Goal: Find specific page/section: Find specific page/section

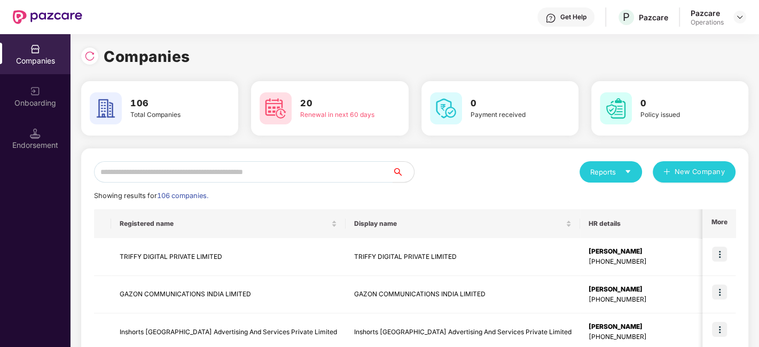
click at [329, 170] on input "text" at bounding box center [243, 171] width 298 height 21
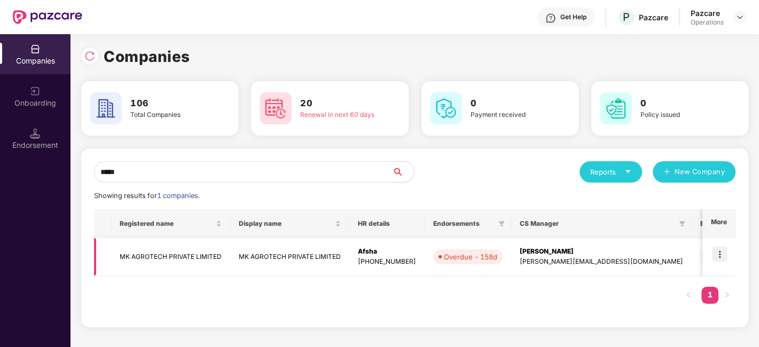
type input "*****"
click at [722, 260] on img at bounding box center [719, 254] width 15 height 15
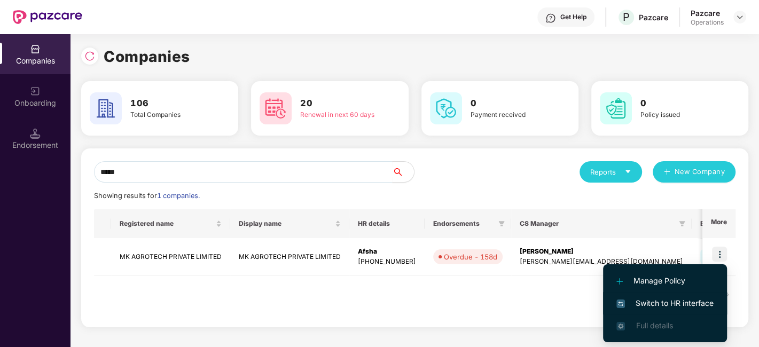
click at [653, 302] on span "Switch to HR interface" at bounding box center [664, 303] width 97 height 12
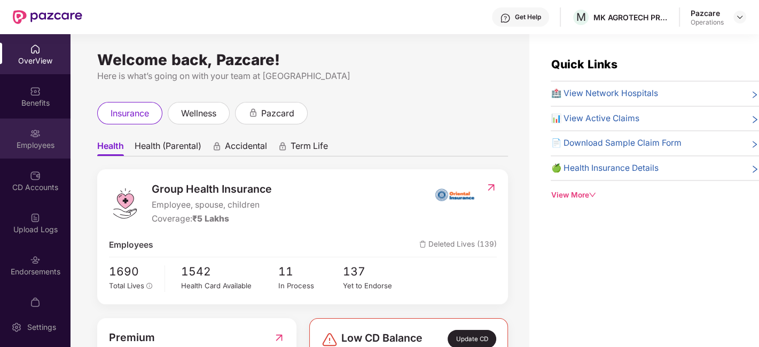
click at [26, 137] on div "Employees" at bounding box center [35, 139] width 70 height 40
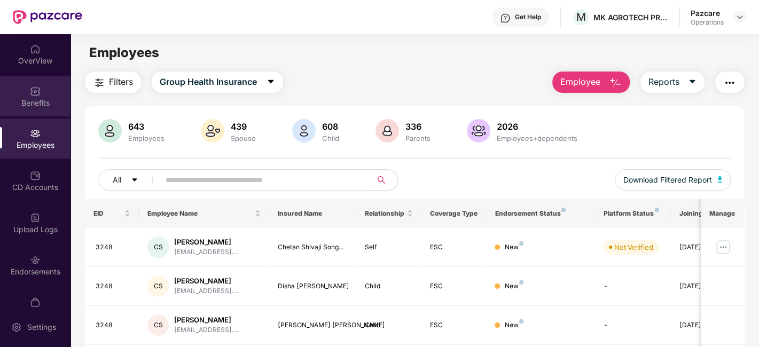
click at [24, 105] on div "Benefits" at bounding box center [35, 103] width 70 height 11
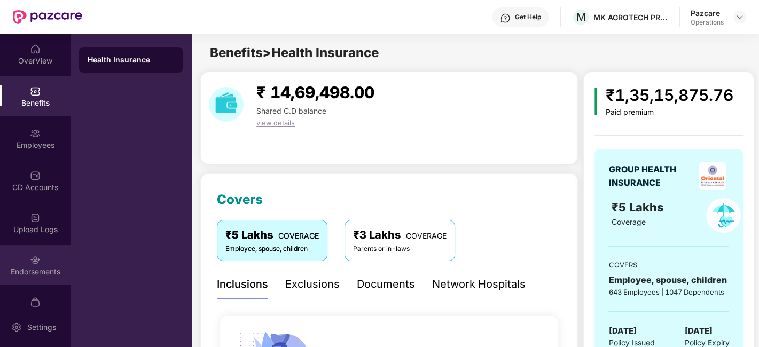
click at [17, 265] on div "Endorsements" at bounding box center [35, 265] width 70 height 40
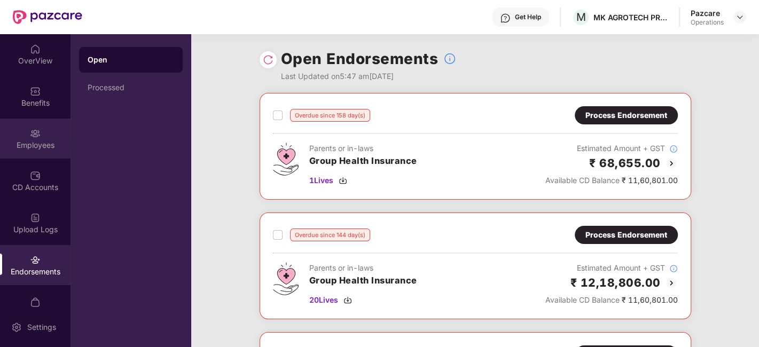
click at [26, 130] on div "Employees" at bounding box center [35, 139] width 70 height 40
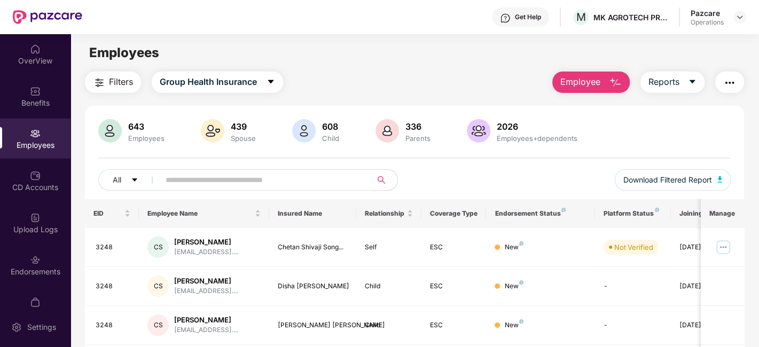
click at [295, 179] on input "text" at bounding box center [261, 180] width 192 height 16
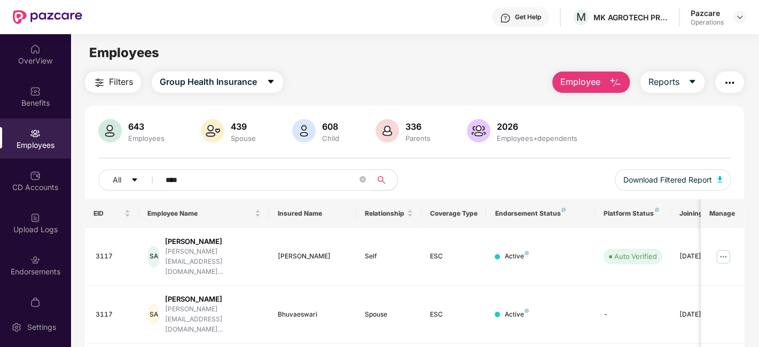
scroll to position [74, 0]
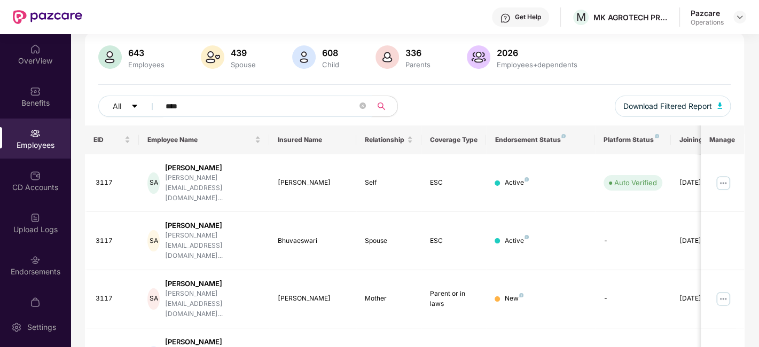
type input "****"
click at [23, 93] on div "Benefits" at bounding box center [35, 96] width 70 height 40
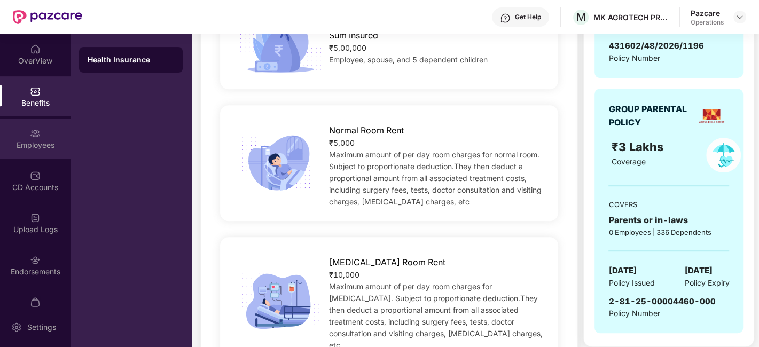
scroll to position [22, 0]
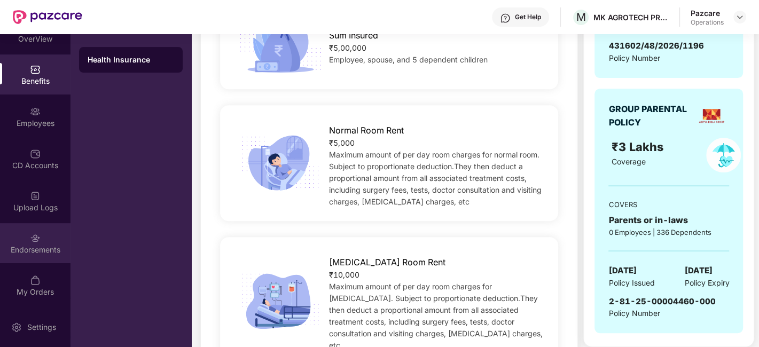
click at [22, 241] on div "Endorsements" at bounding box center [35, 243] width 70 height 40
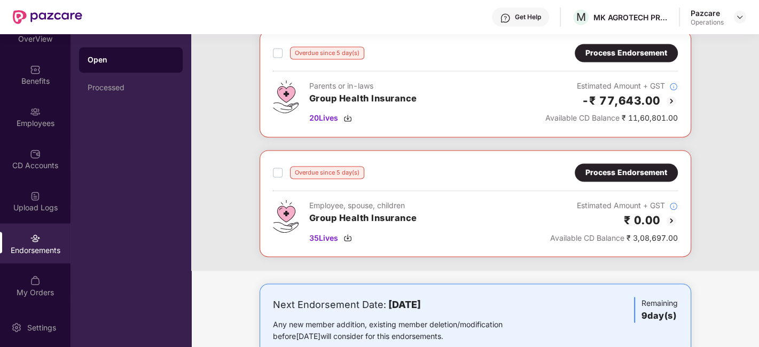
scroll to position [1575, 0]
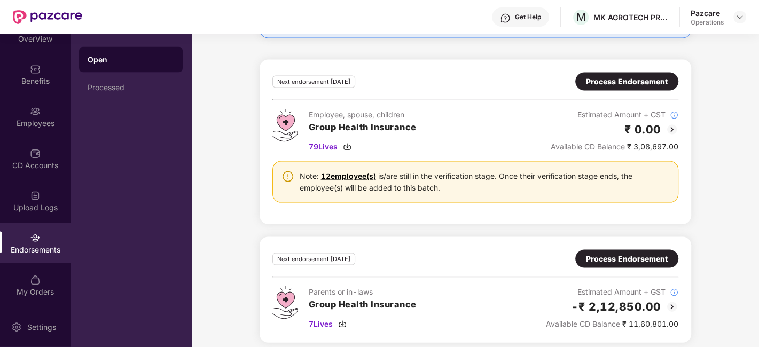
click at [606, 78] on div "Process Endorsement" at bounding box center [627, 82] width 82 height 12
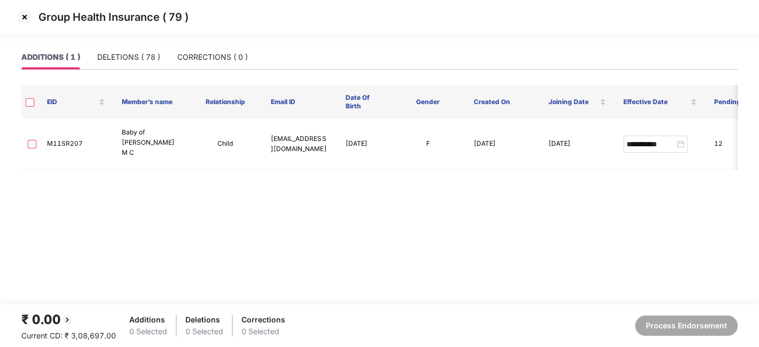
click at [26, 16] on img at bounding box center [24, 17] width 17 height 17
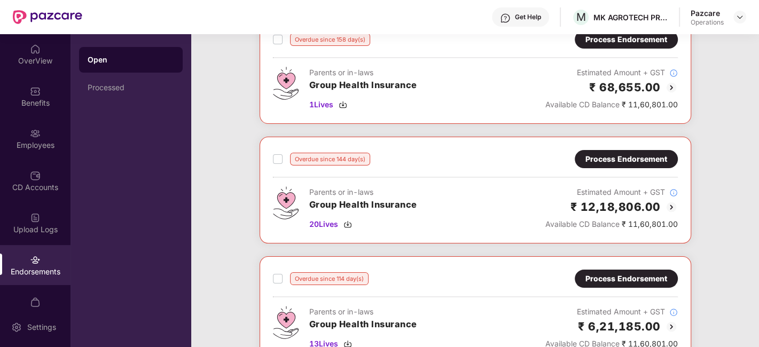
scroll to position [71, 0]
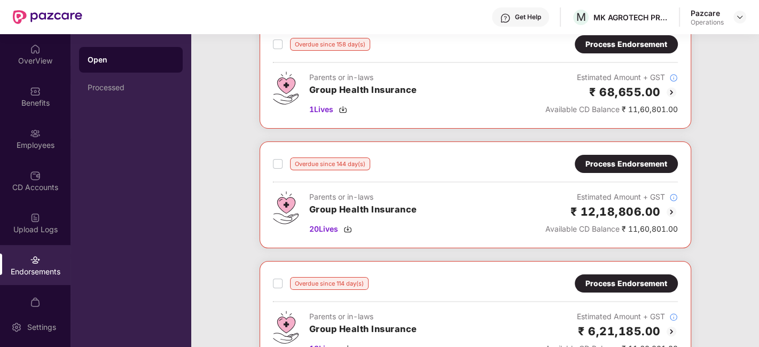
click at [611, 165] on div "Process Endorsement" at bounding box center [626, 164] width 82 height 12
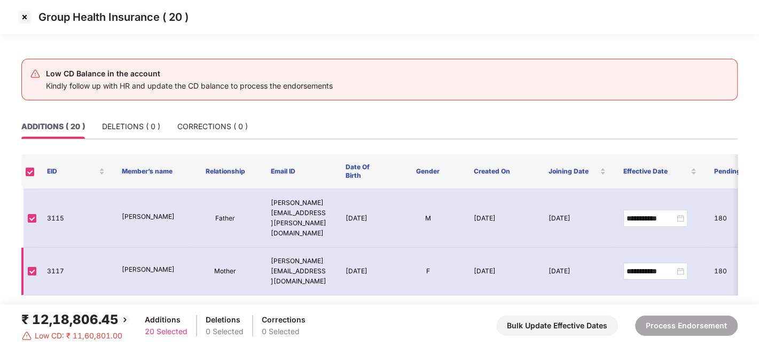
scroll to position [132, 0]
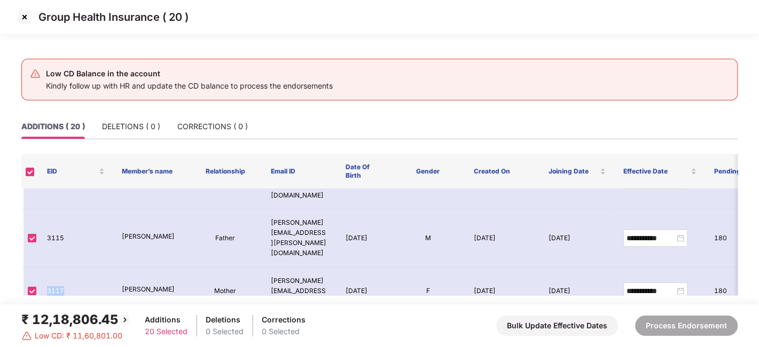
click at [24, 18] on img at bounding box center [24, 17] width 17 height 17
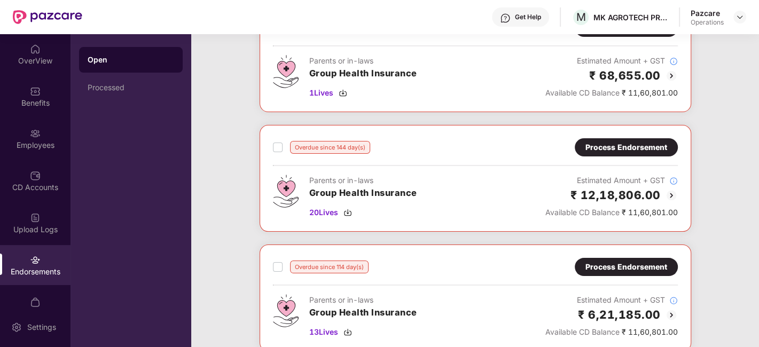
scroll to position [68, 0]
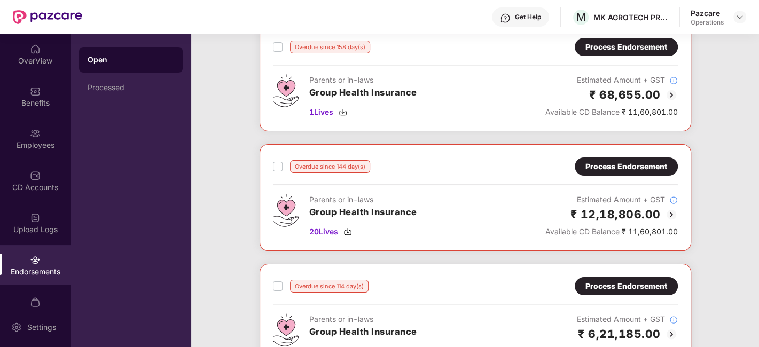
click at [588, 164] on div "Process Endorsement" at bounding box center [626, 167] width 82 height 12
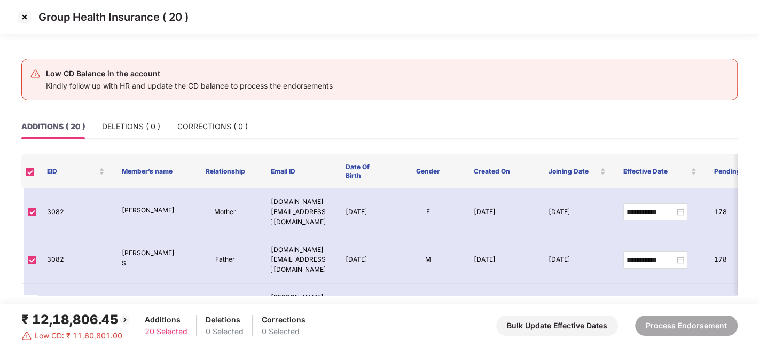
click at [21, 11] on img at bounding box center [24, 17] width 17 height 17
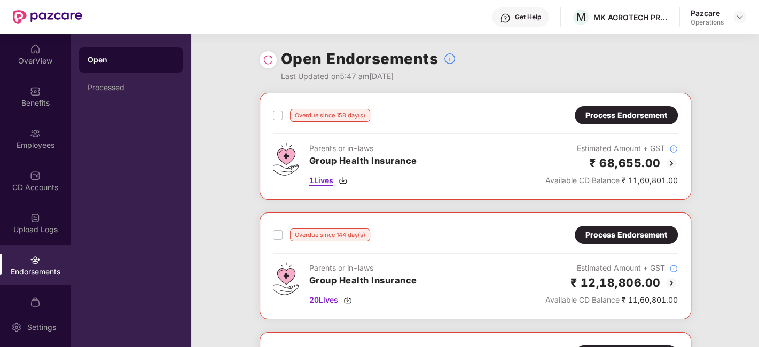
click at [326, 179] on span "1 Lives" at bounding box center [321, 181] width 24 height 12
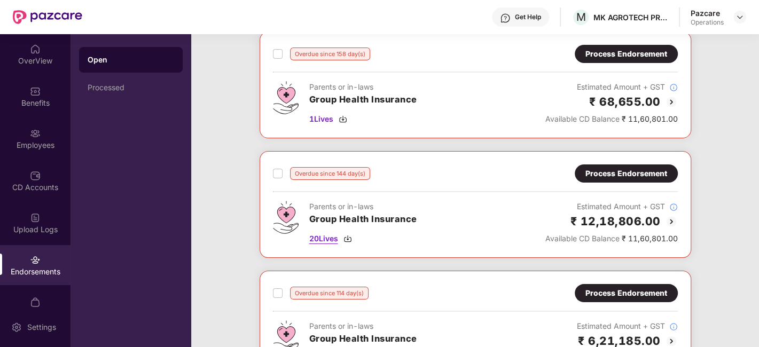
scroll to position [62, 0]
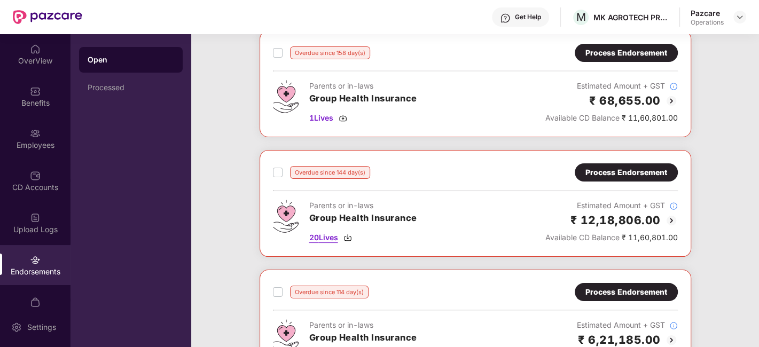
click at [328, 234] on span "20 Lives" at bounding box center [323, 238] width 29 height 12
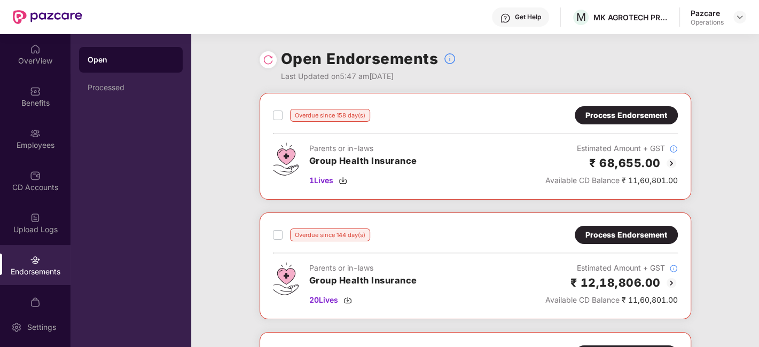
click at [618, 113] on div "Process Endorsement" at bounding box center [626, 115] width 82 height 12
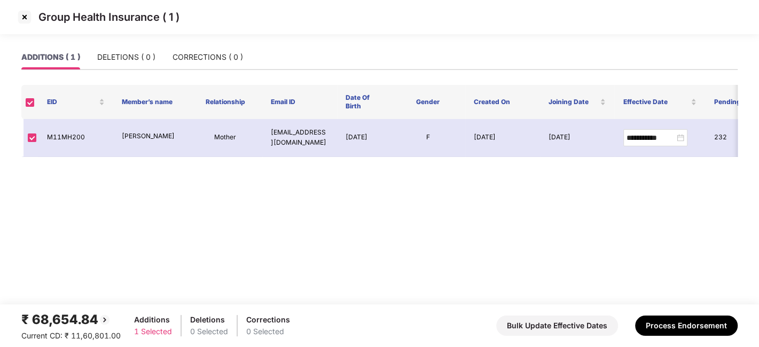
click at [22, 17] on img at bounding box center [24, 17] width 17 height 17
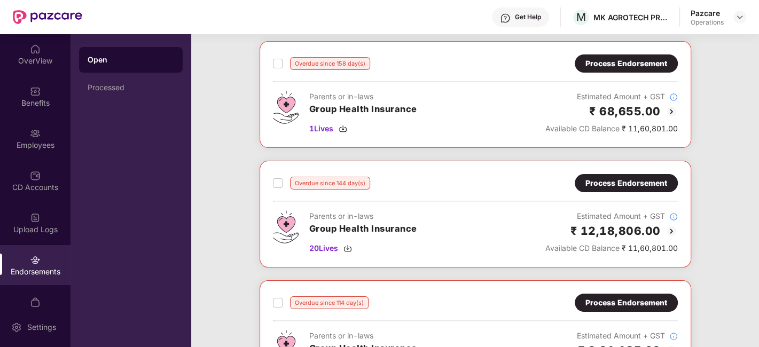
scroll to position [53, 0]
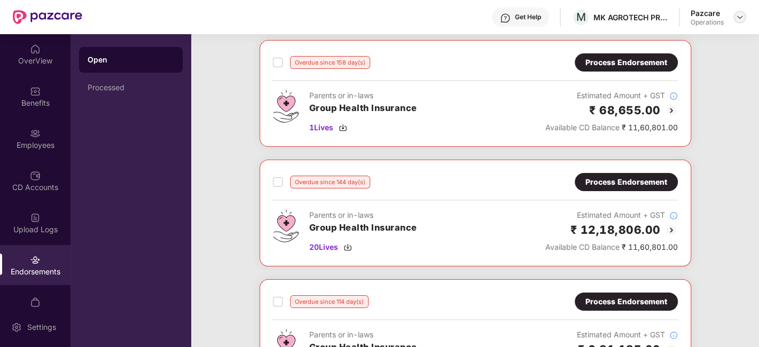
click at [736, 15] on img at bounding box center [739, 17] width 9 height 9
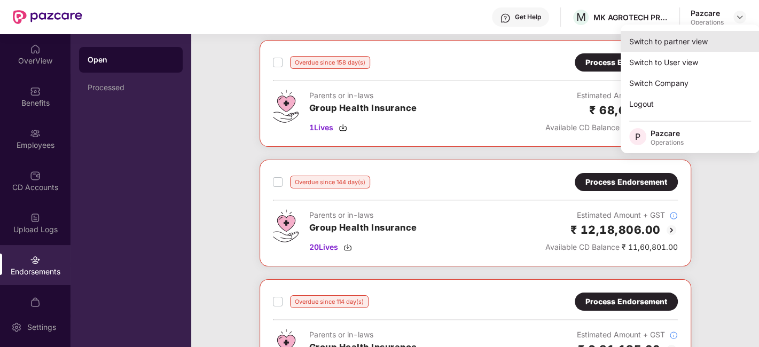
click at [679, 41] on div "Switch to partner view" at bounding box center [689, 41] width 139 height 21
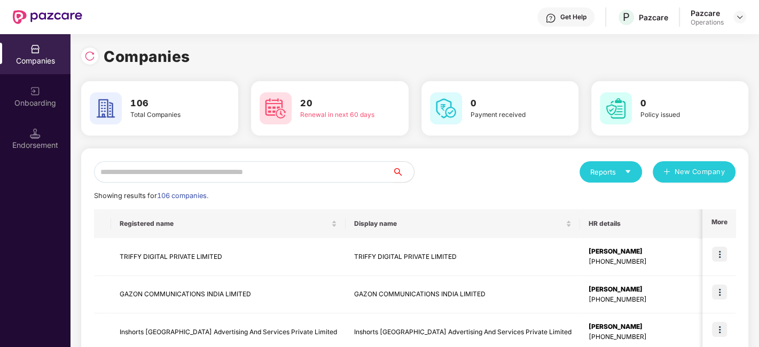
click at [258, 173] on input "text" at bounding box center [243, 171] width 298 height 21
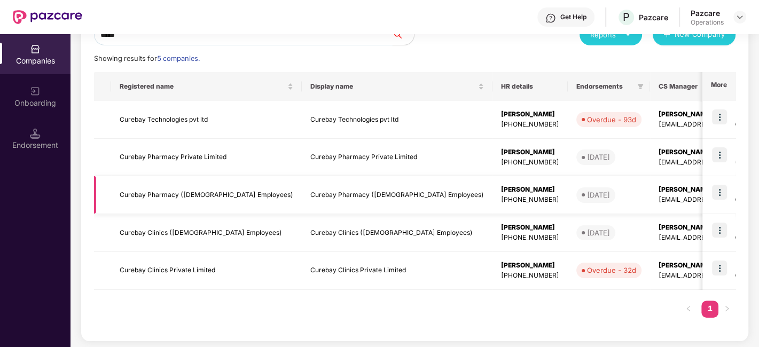
scroll to position [138, 0]
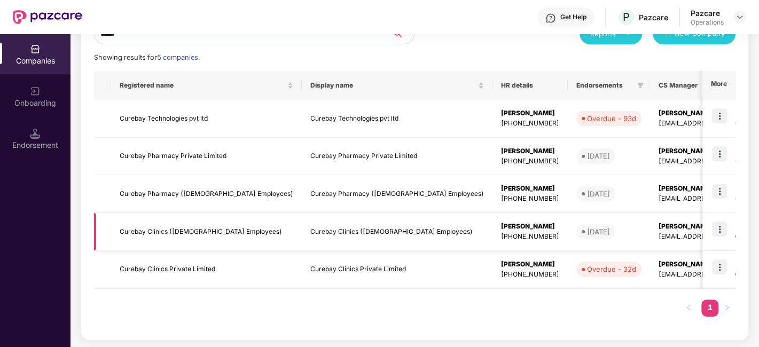
type input "*****"
click at [160, 225] on td "Curebay Clinics ([DEMOGRAPHIC_DATA] Employees)" at bounding box center [206, 232] width 191 height 38
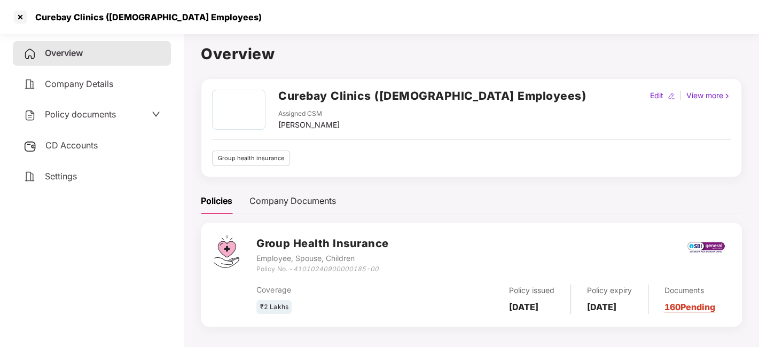
scroll to position [29, 0]
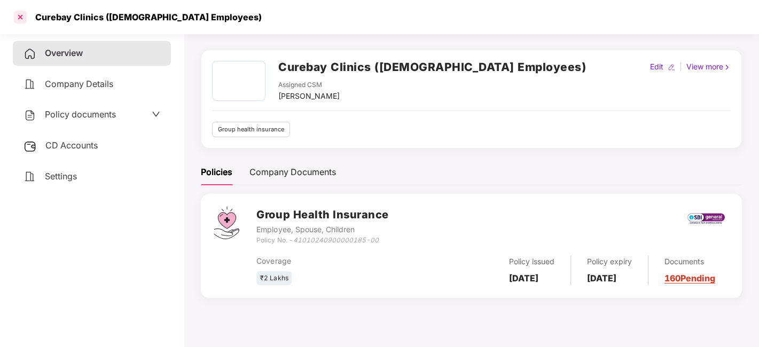
click at [20, 17] on div at bounding box center [20, 17] width 17 height 17
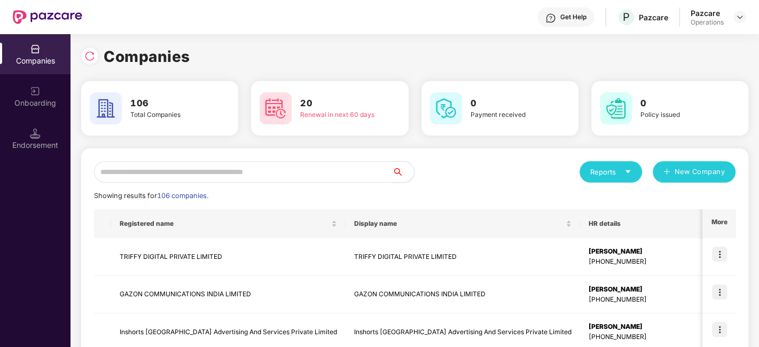
click at [204, 168] on input "text" at bounding box center [243, 171] width 298 height 21
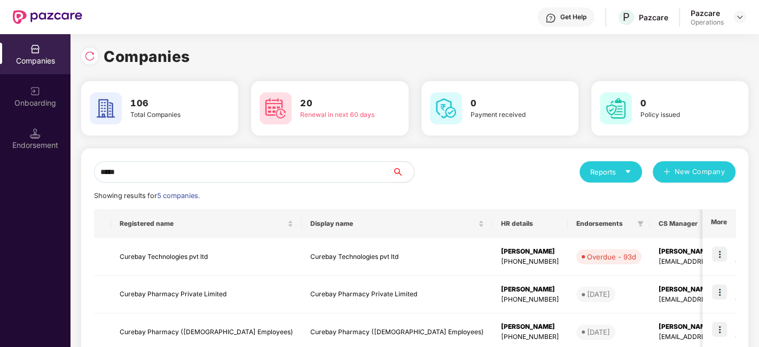
scroll to position [138, 0]
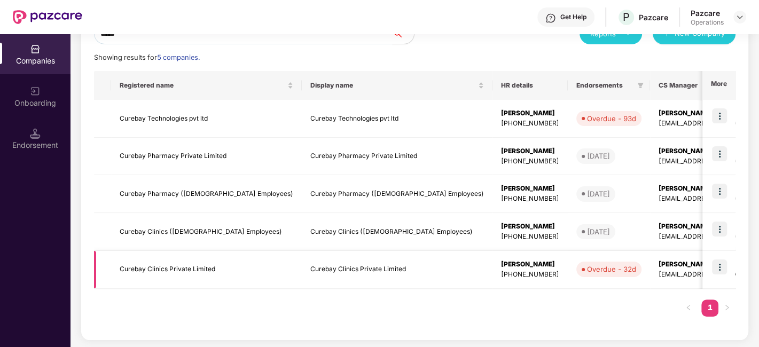
type input "*****"
click at [175, 270] on td "Curebay Clinics Private Limited" at bounding box center [206, 270] width 191 height 38
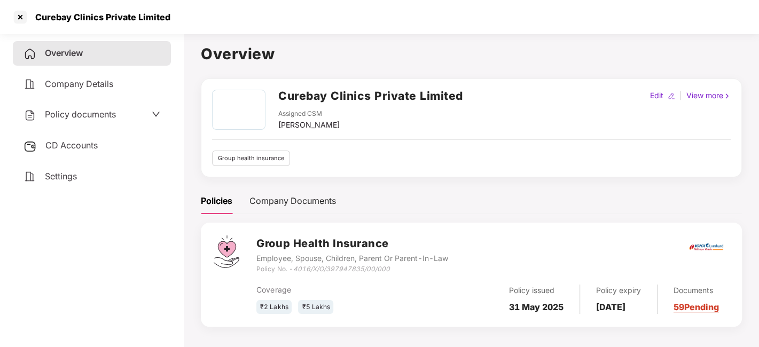
scroll to position [29, 0]
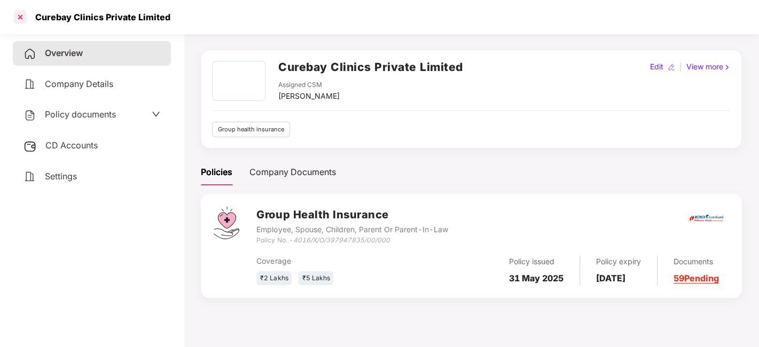
click at [19, 16] on div at bounding box center [20, 17] width 17 height 17
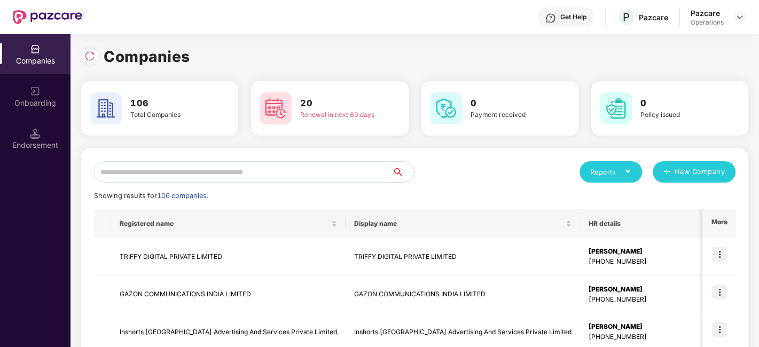
click at [281, 179] on input "text" at bounding box center [243, 171] width 298 height 21
click at [125, 176] on input "text" at bounding box center [243, 171] width 298 height 21
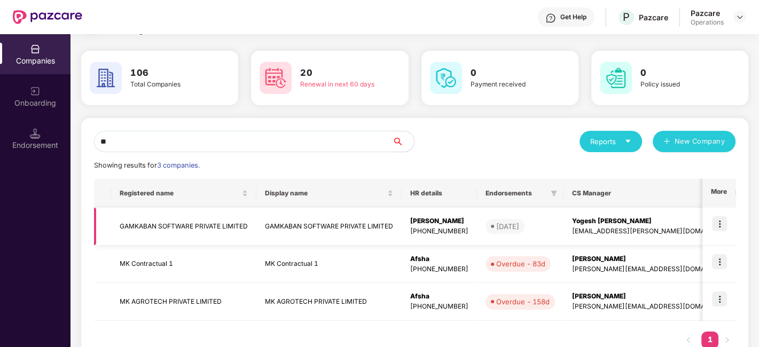
scroll to position [33, 0]
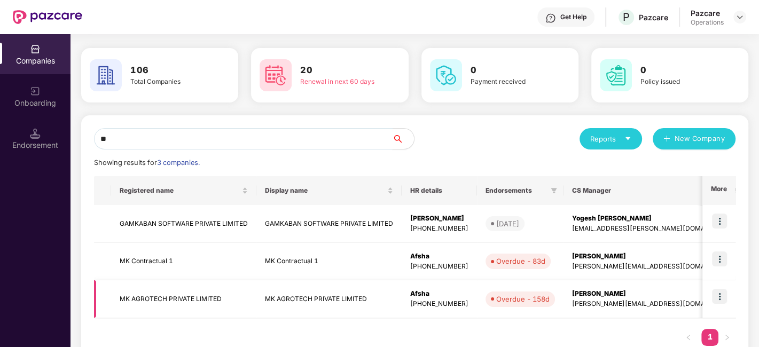
type input "**"
click at [717, 295] on img at bounding box center [719, 296] width 15 height 15
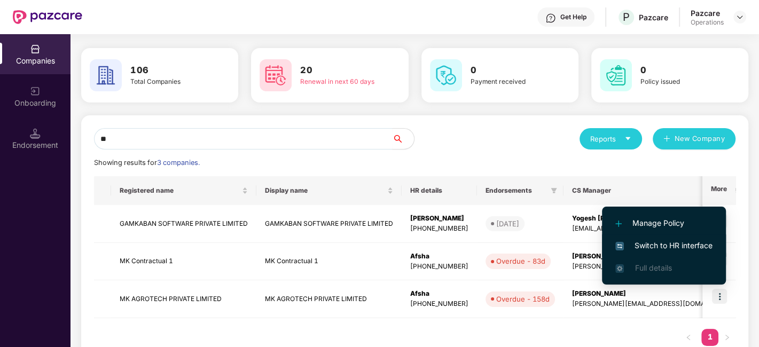
click at [650, 244] on span "Switch to HR interface" at bounding box center [663, 246] width 97 height 12
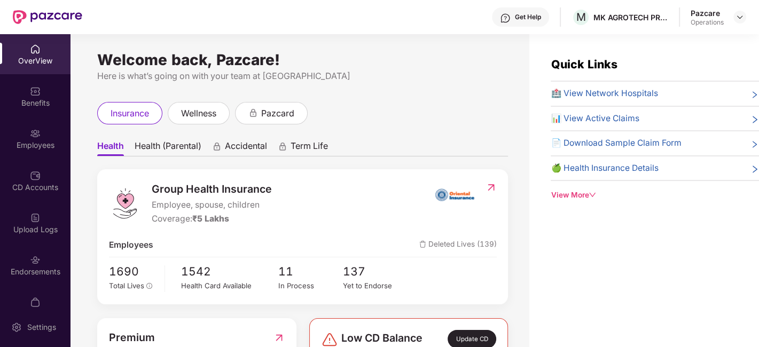
click at [21, 136] on div "Employees" at bounding box center [35, 139] width 70 height 40
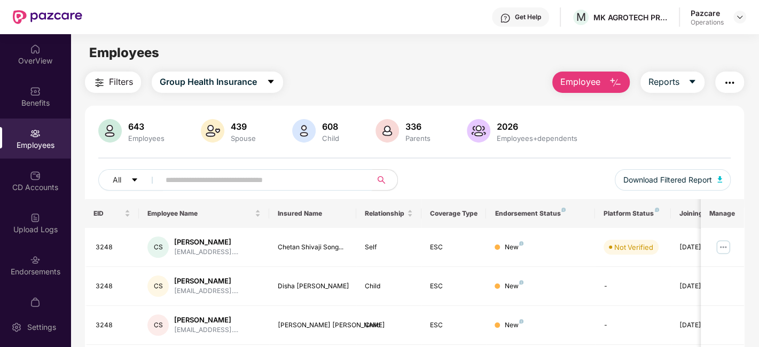
paste input "****"
click at [190, 180] on input "****" at bounding box center [261, 180] width 192 height 16
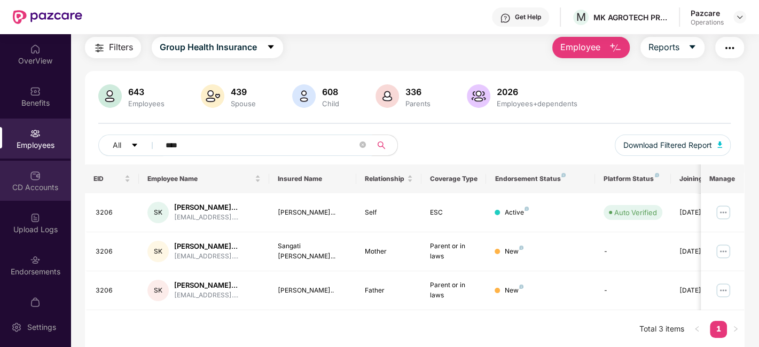
scroll to position [22, 0]
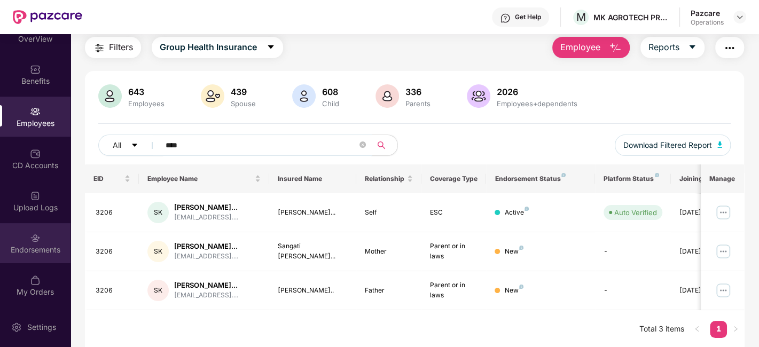
type input "****"
click at [6, 239] on div "Endorsements" at bounding box center [35, 243] width 70 height 40
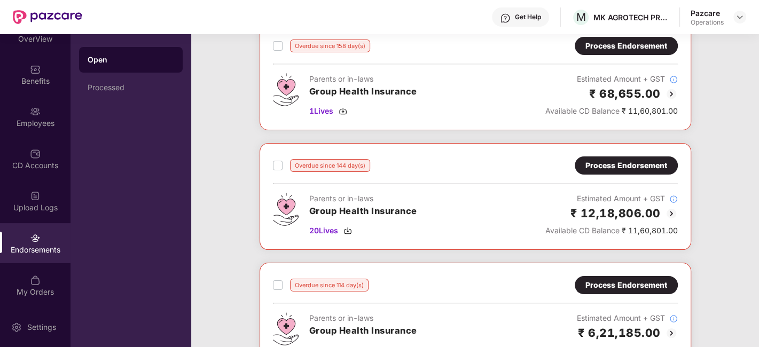
scroll to position [76, 0]
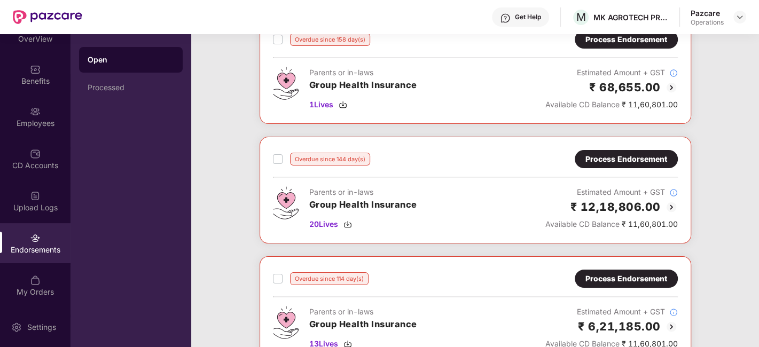
click at [620, 163] on div "Process Endorsement" at bounding box center [626, 159] width 82 height 12
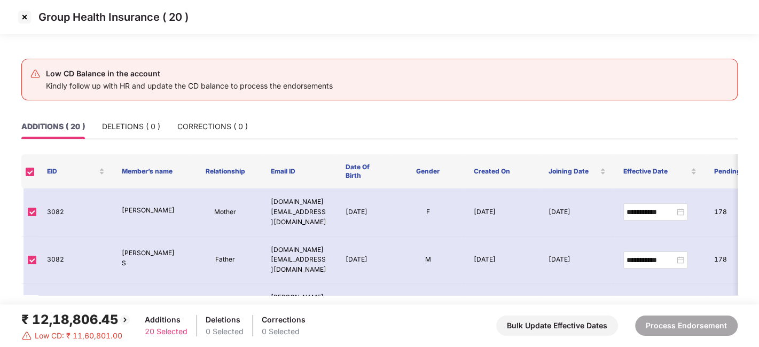
click at [22, 16] on img at bounding box center [24, 17] width 17 height 17
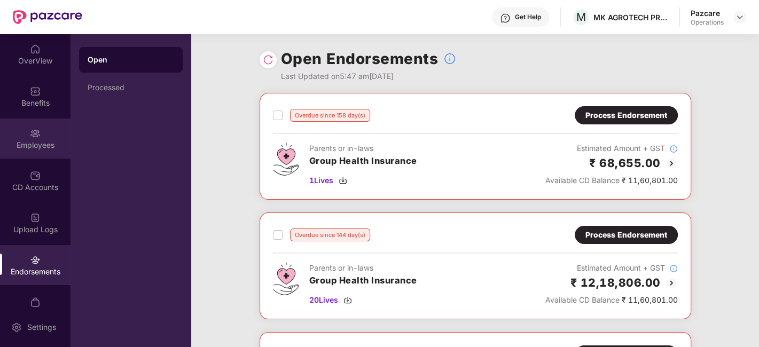
click at [22, 132] on div "Employees" at bounding box center [35, 139] width 70 height 40
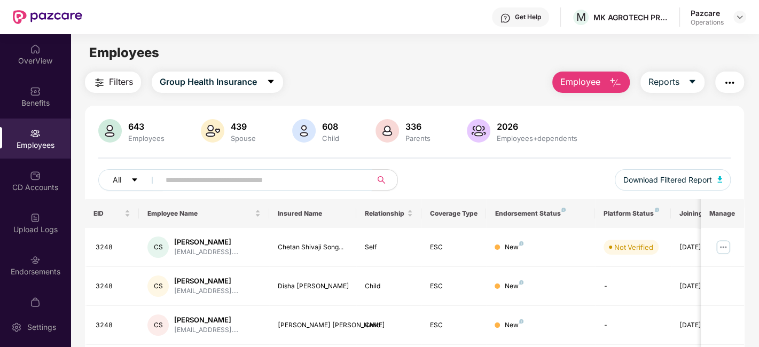
click at [193, 180] on input "text" at bounding box center [261, 180] width 192 height 16
paste input "*****"
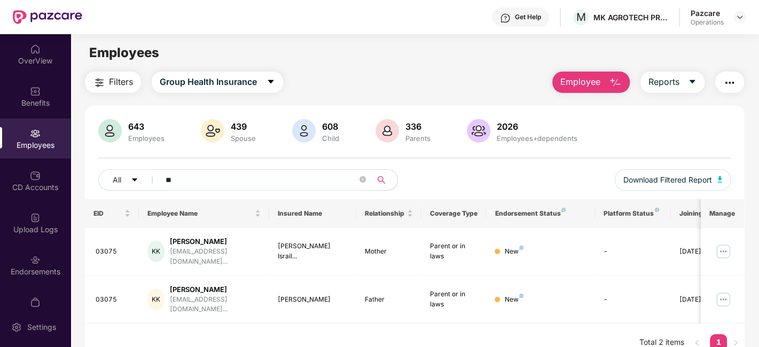
type input "*"
paste input "****"
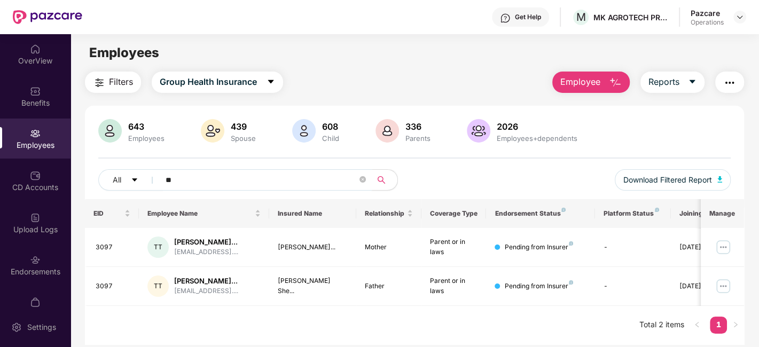
type input "*"
paste input "********"
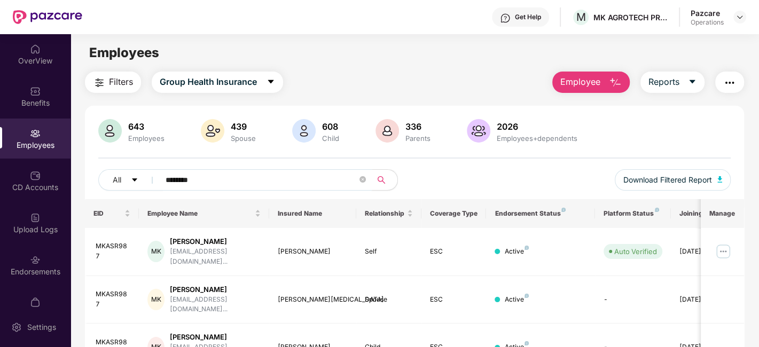
scroll to position [32, 0]
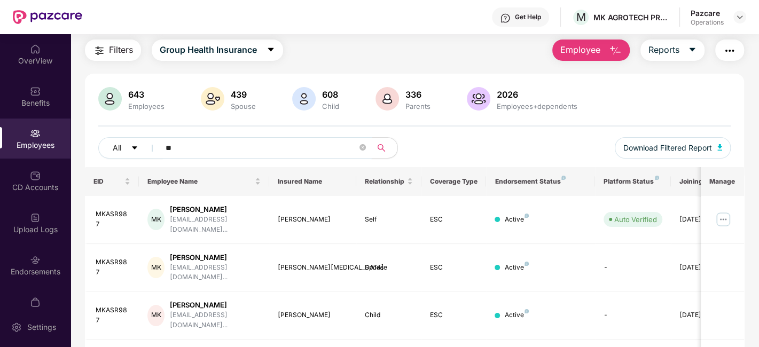
type input "*"
paste input "****"
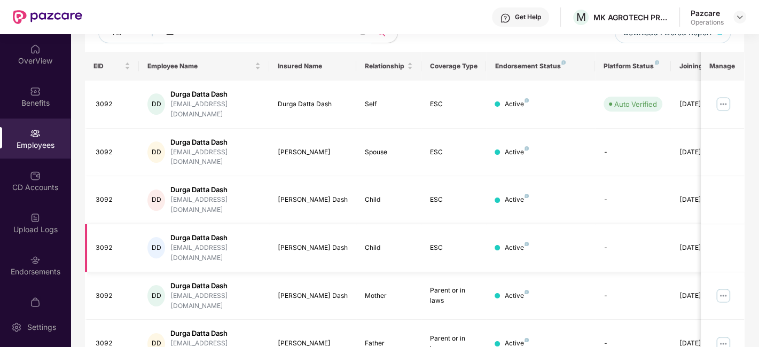
scroll to position [140, 0]
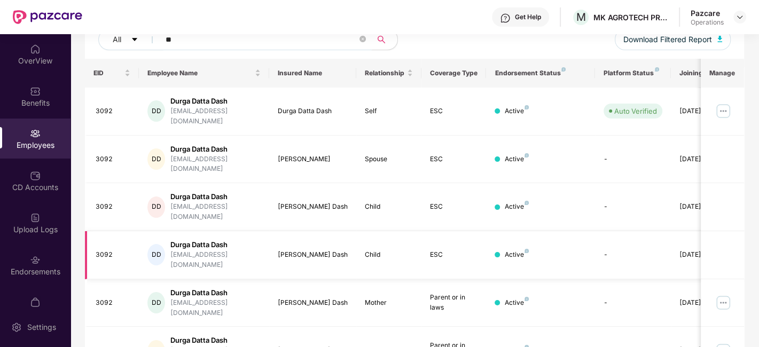
type input "*"
paste input "********"
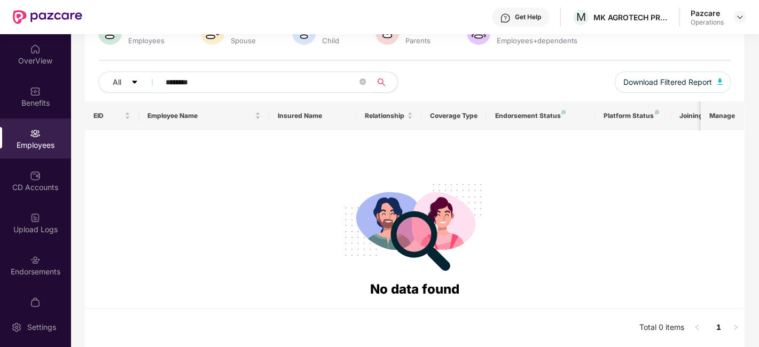
scroll to position [96, 0]
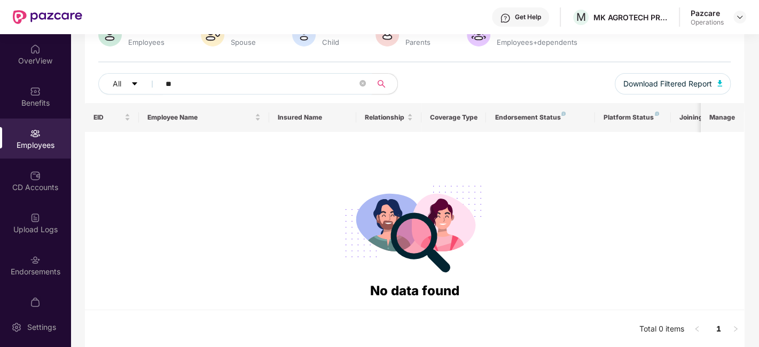
type input "*"
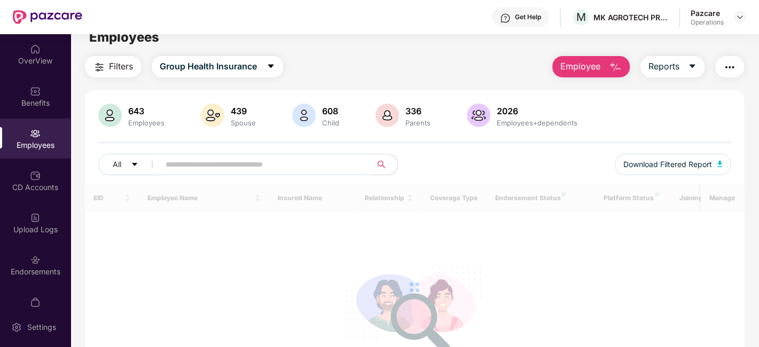
scroll to position [15, 0]
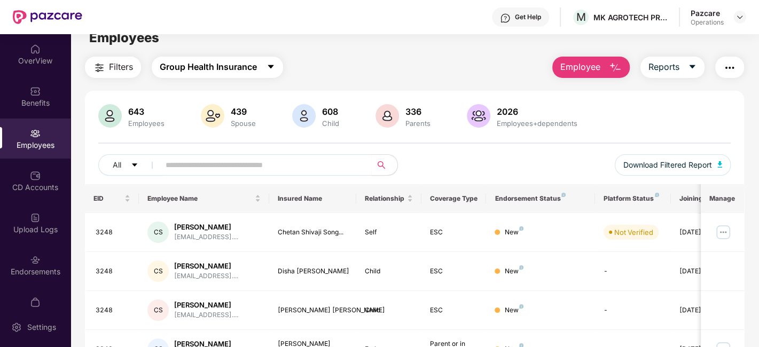
click at [273, 65] on icon "caret-down" at bounding box center [270, 66] width 9 height 9
click at [329, 59] on div "Filters Group Health Insurance Employee Reports" at bounding box center [414, 67] width 659 height 21
click at [258, 161] on input "text" at bounding box center [261, 165] width 192 height 16
paste input "********"
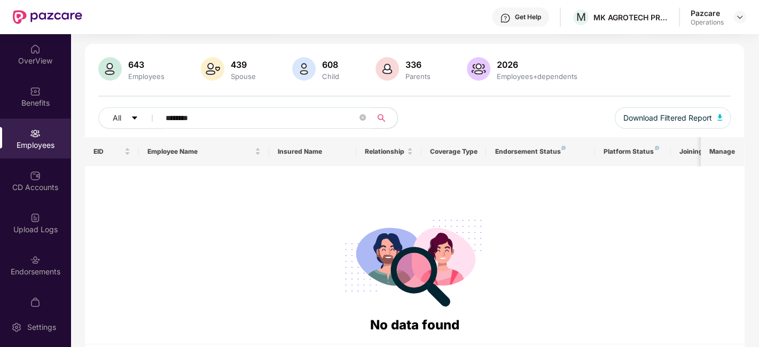
scroll to position [63, 0]
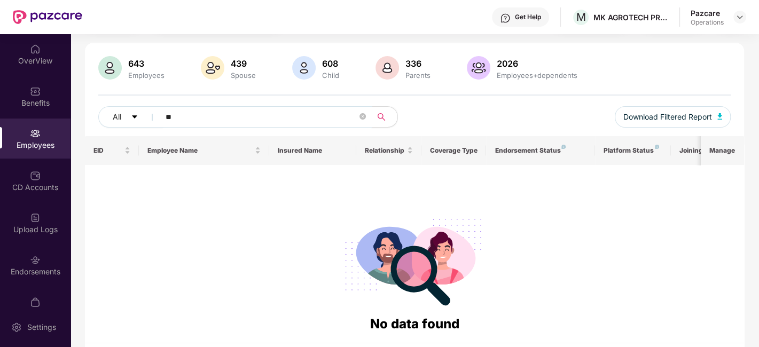
type input "*"
paste input "********"
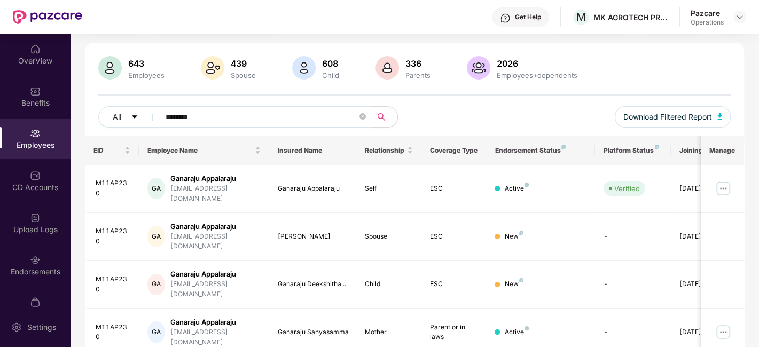
scroll to position [113, 0]
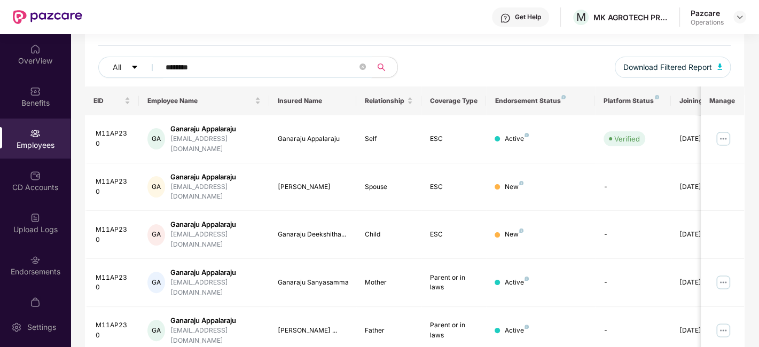
click at [194, 64] on input "********" at bounding box center [261, 67] width 192 height 16
paste input "text"
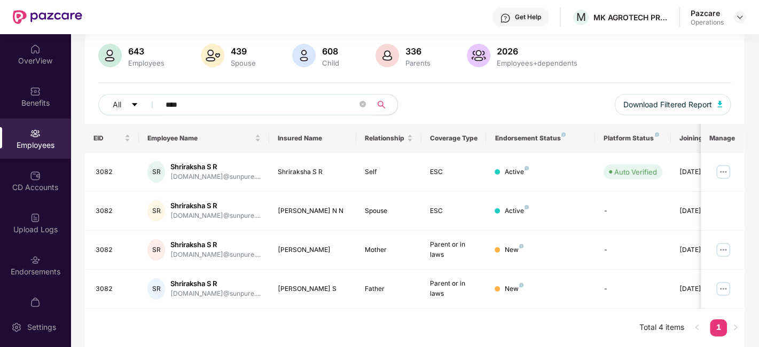
scroll to position [74, 0]
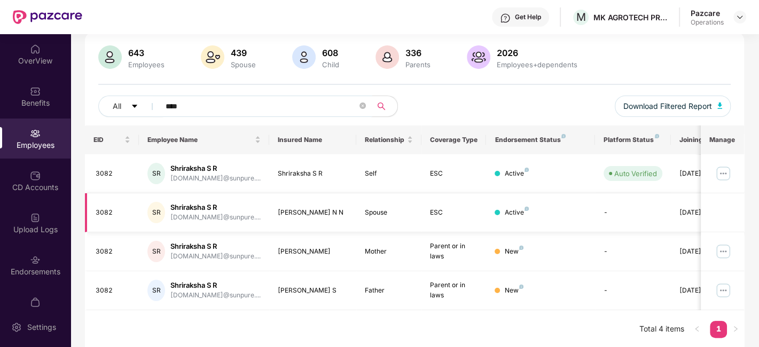
type input "****"
click at [739, 19] on img at bounding box center [739, 17] width 9 height 9
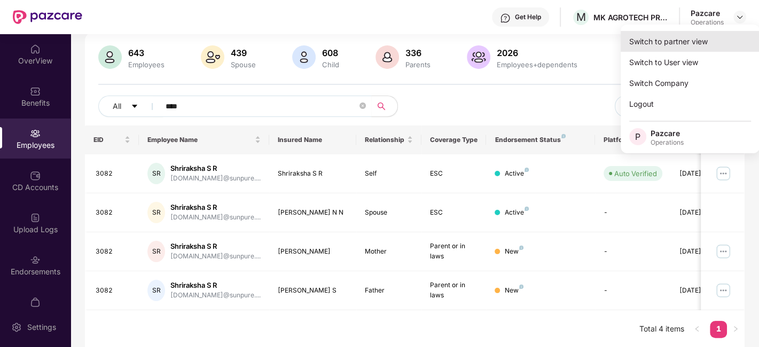
click at [659, 37] on div "Switch to partner view" at bounding box center [689, 41] width 139 height 21
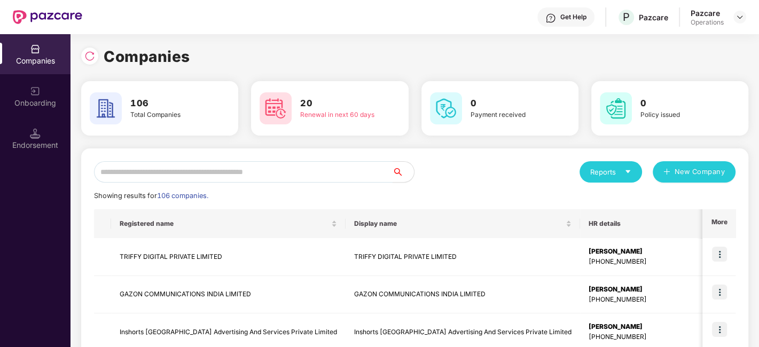
click at [312, 167] on input "text" at bounding box center [243, 171] width 298 height 21
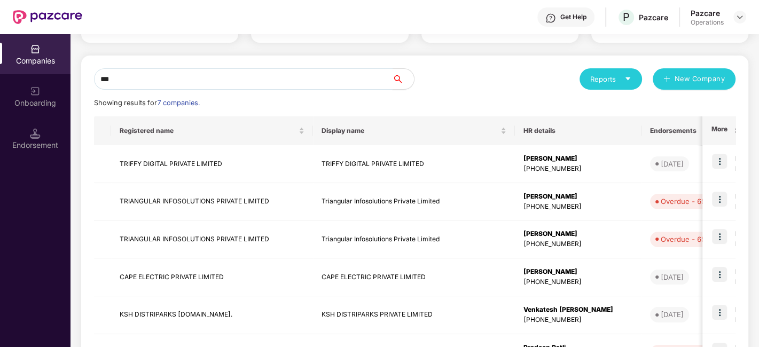
scroll to position [93, 0]
type input "***"
click at [187, 200] on td "TRIANGULAR INFOSOLUTIONS PRIVATE LIMITED" at bounding box center [212, 202] width 202 height 38
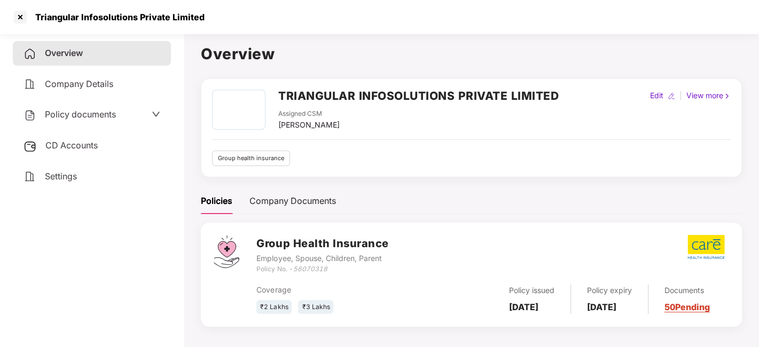
click at [74, 112] on span "Policy documents" at bounding box center [80, 114] width 71 height 11
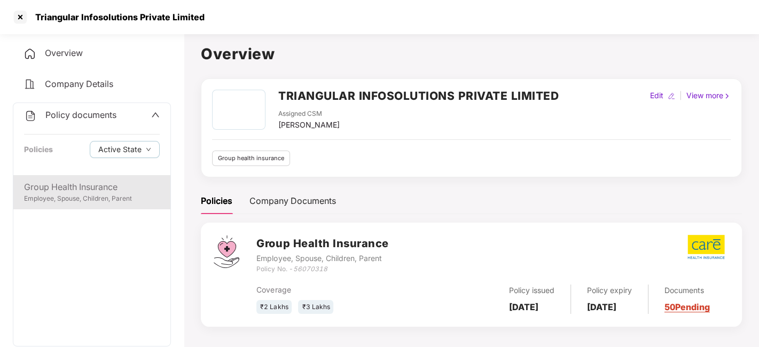
click at [64, 187] on div "Group Health Insurance" at bounding box center [92, 186] width 136 height 13
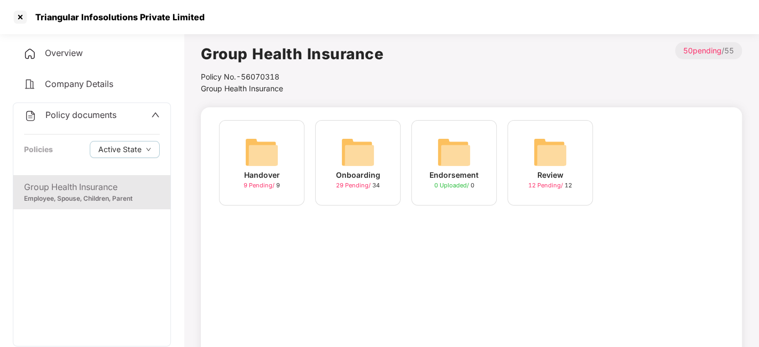
click at [360, 153] on img at bounding box center [358, 152] width 34 height 34
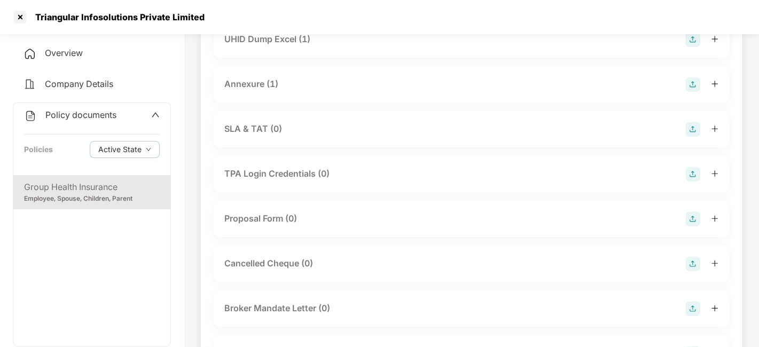
scroll to position [542, 0]
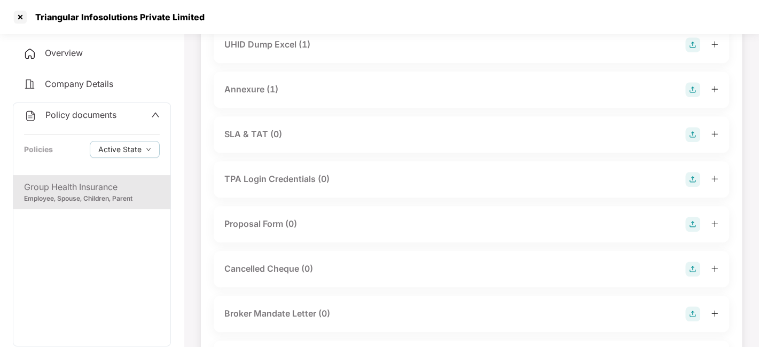
click at [247, 85] on div "Annexure (1)" at bounding box center [251, 89] width 54 height 13
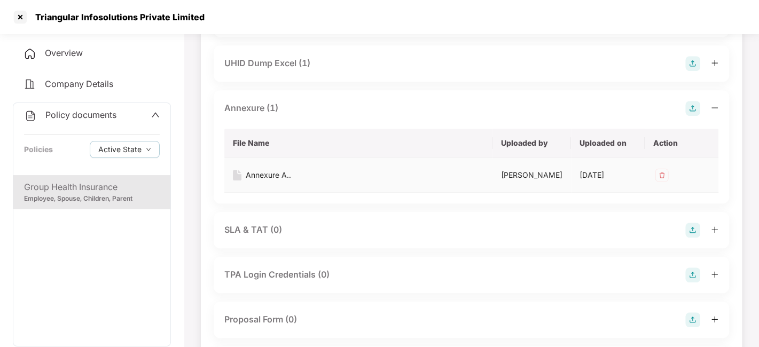
scroll to position [514, 0]
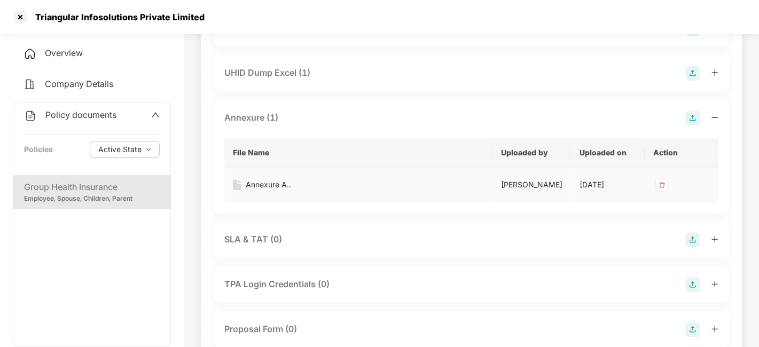
click at [261, 186] on div "Annexure A.." at bounding box center [268, 185] width 45 height 12
